Goal: Task Accomplishment & Management: Manage account settings

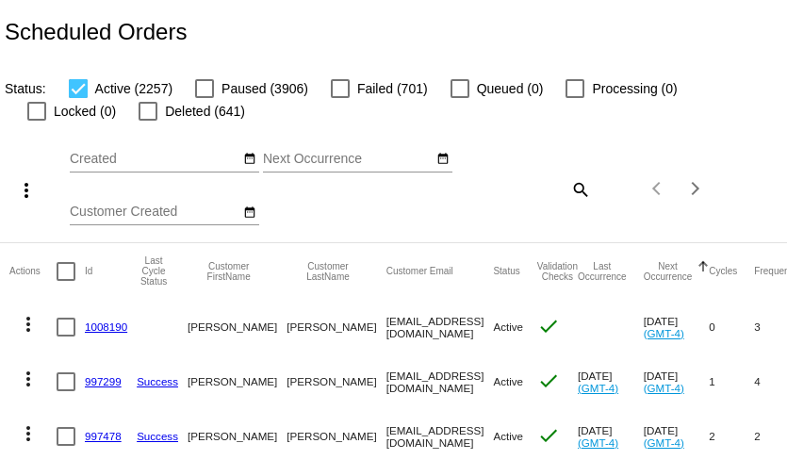
click at [579, 189] on mat-icon "search" at bounding box center [579, 188] width 23 height 29
click at [538, 189] on input "Search" at bounding box center [526, 185] width 130 height 15
paste input "343023"
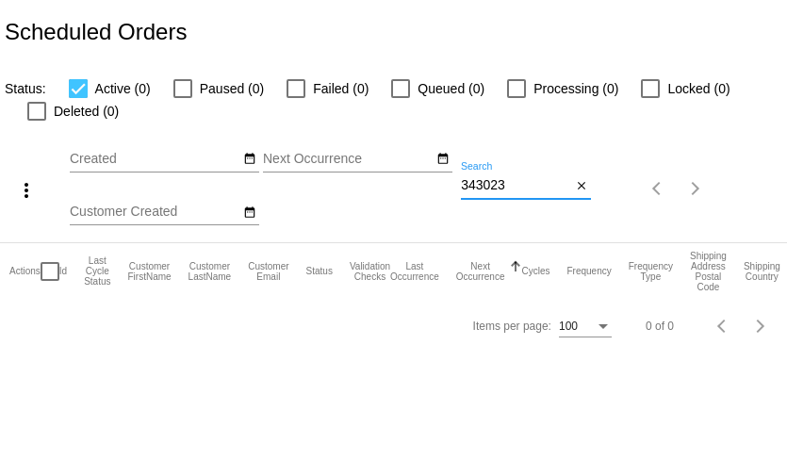
click at [500, 181] on input "343023" at bounding box center [516, 185] width 110 height 15
paste input "hfw185@hotmail.com"
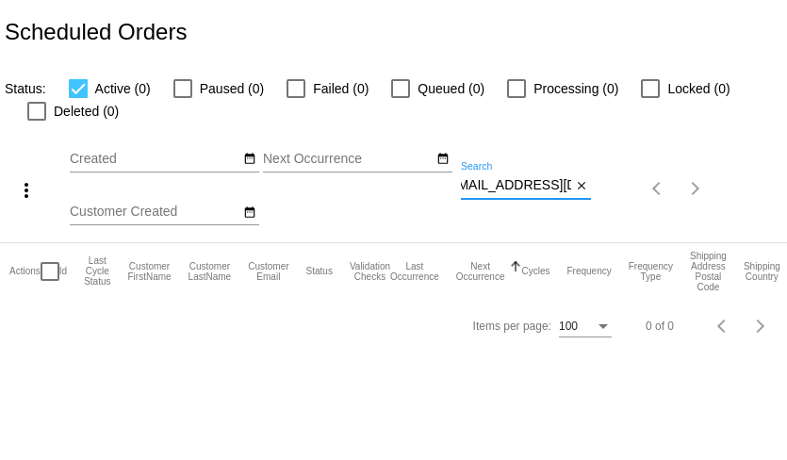
type input "hfw185@hotmail.com"
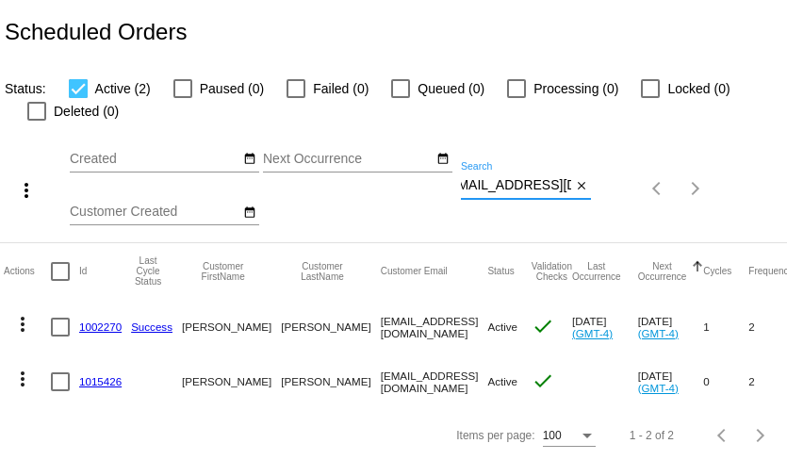
scroll to position [0, 0]
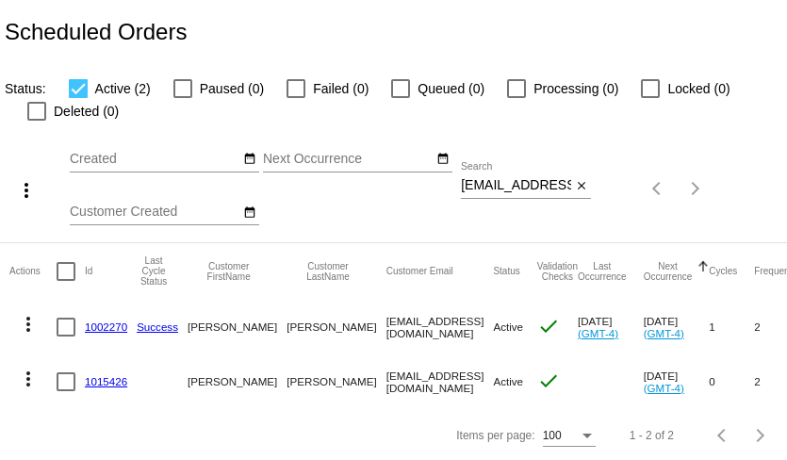
click at [32, 383] on mat-icon "more_vert" at bounding box center [28, 379] width 23 height 23
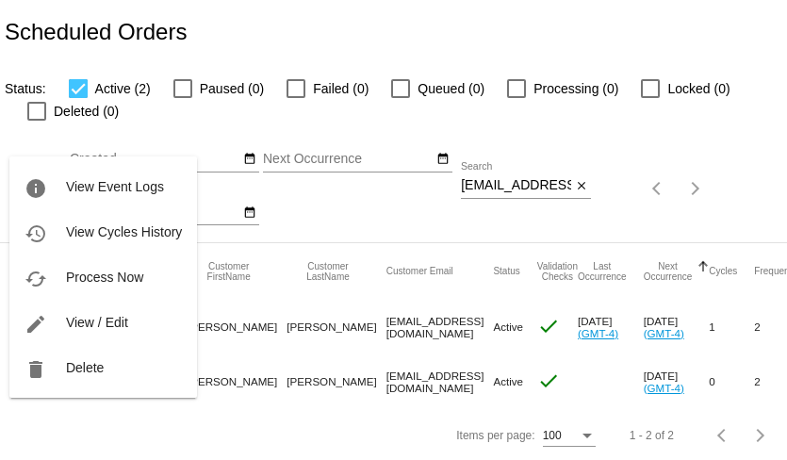
click at [315, 369] on div at bounding box center [393, 230] width 787 height 460
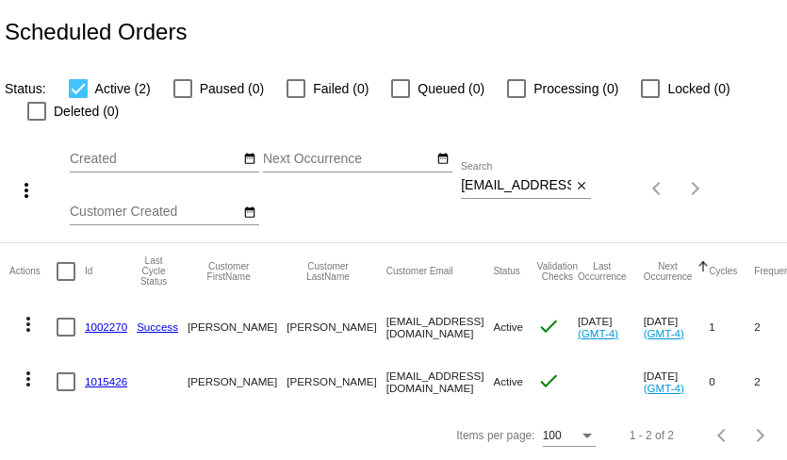
click at [24, 322] on mat-icon "more_vert" at bounding box center [28, 324] width 23 height 23
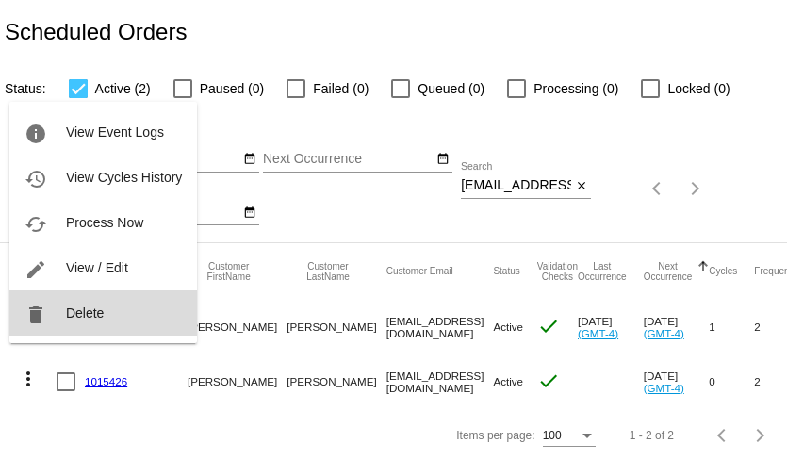
click at [74, 312] on span "Delete" at bounding box center [85, 312] width 38 height 15
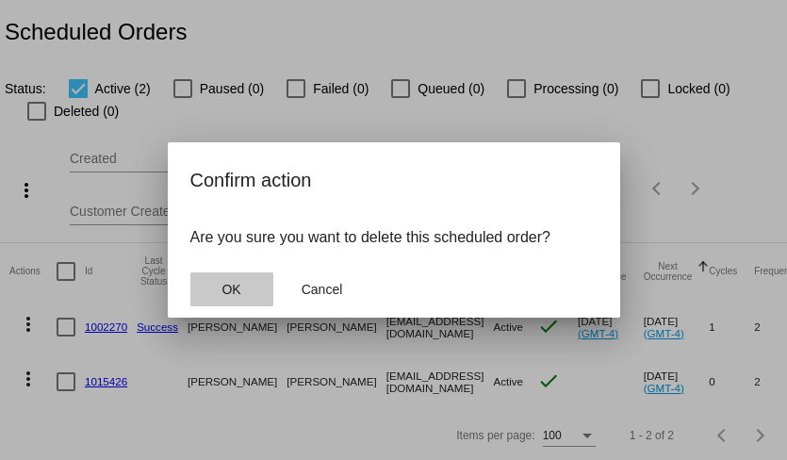
click at [231, 287] on span "OK" at bounding box center [231, 289] width 19 height 15
